Goal: Information Seeking & Learning: Learn about a topic

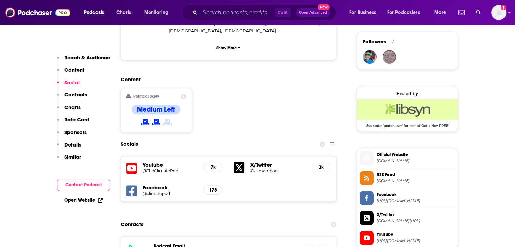
scroll to position [575, 0]
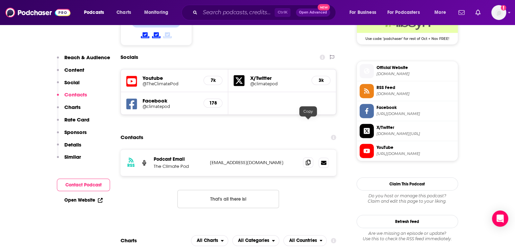
click at [309, 160] on icon at bounding box center [308, 162] width 5 height 5
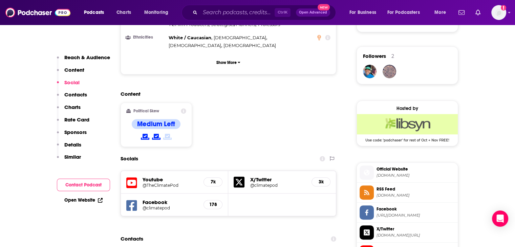
scroll to position [508, 0]
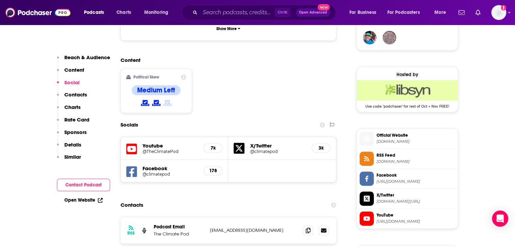
click at [398, 135] on span "Official Website" at bounding box center [415, 135] width 79 height 6
click at [307, 227] on icon at bounding box center [308, 229] width 5 height 5
